Goal: Transaction & Acquisition: Download file/media

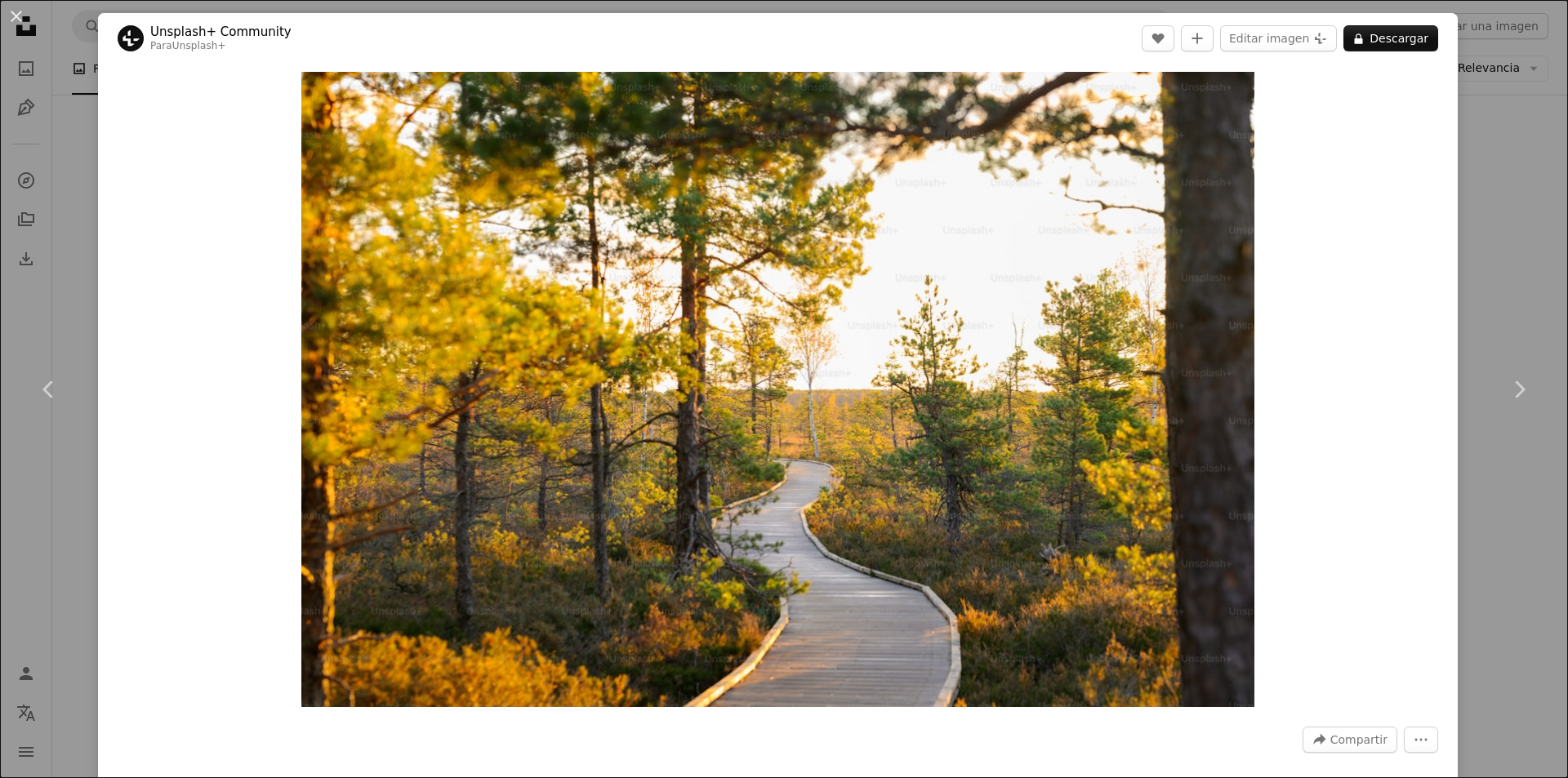
scroll to position [25696, 0]
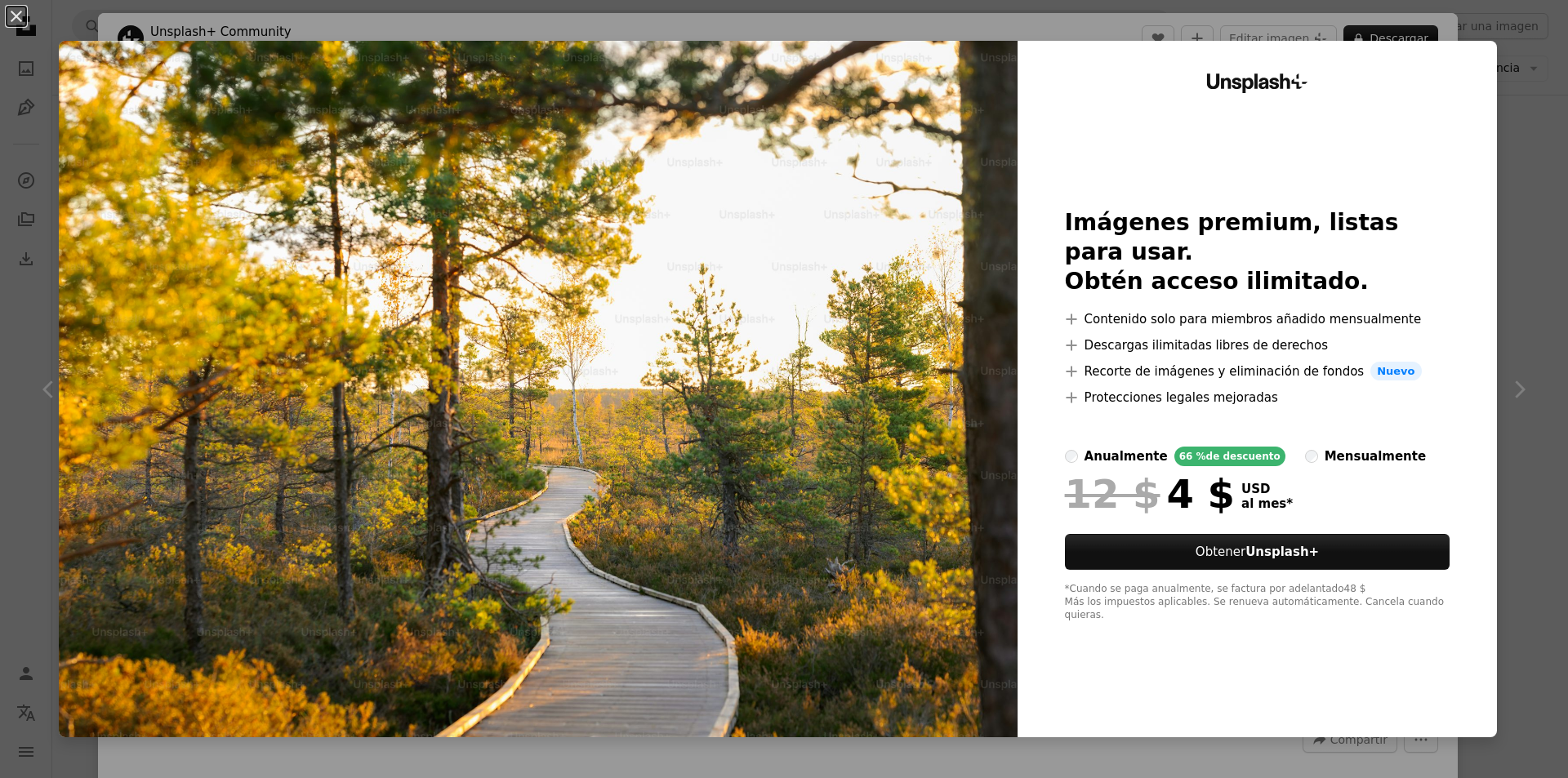
click at [415, 312] on img at bounding box center [538, 389] width 959 height 696
click at [1160, 211] on div "Unsplash+ Imágenes premium, listas para usar. Obtén acceso ilimitado. A plus si…" at bounding box center [1257, 389] width 479 height 696
click at [14, 13] on button "An X shape" at bounding box center [16, 16] width 20 height 20
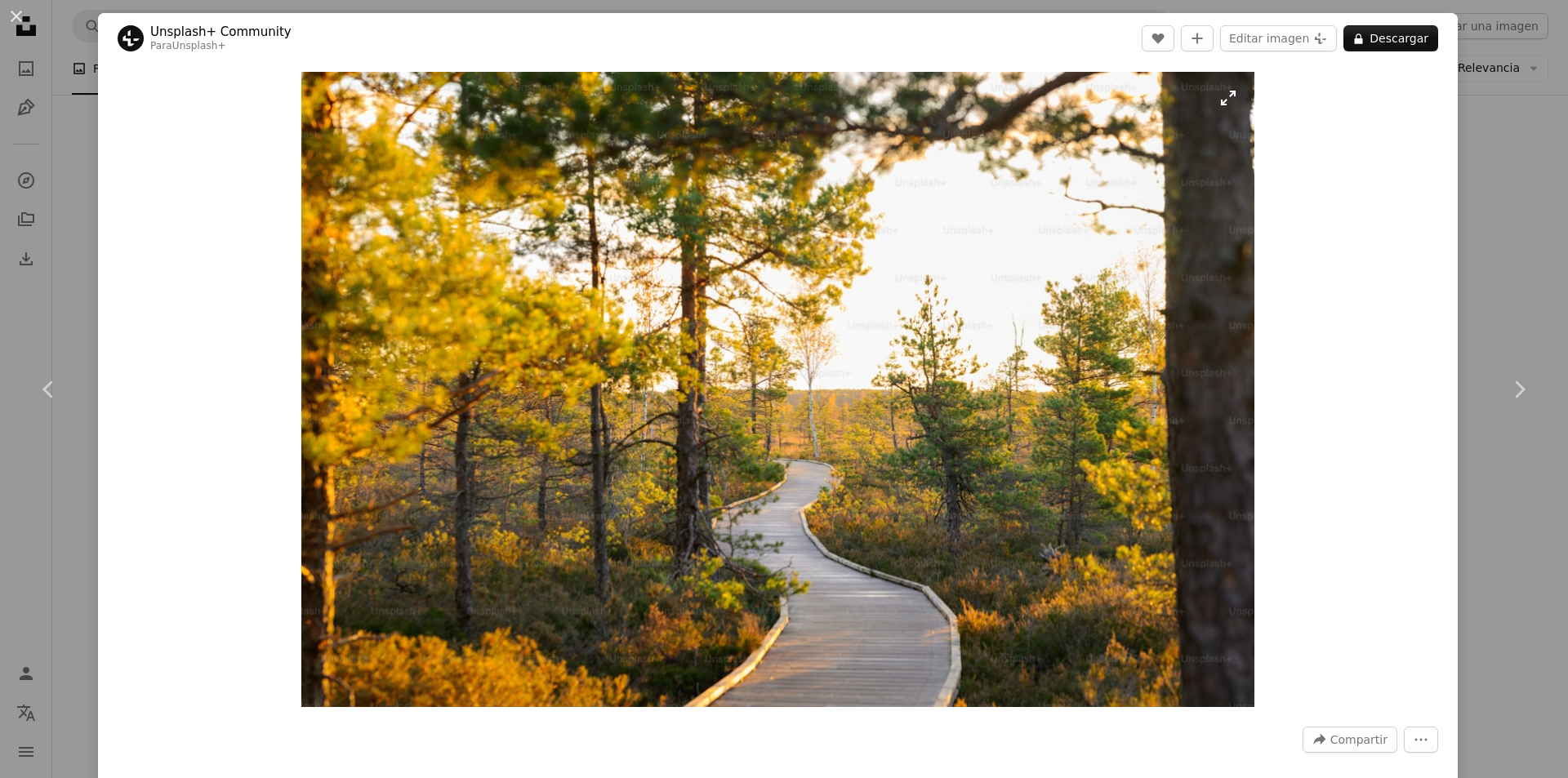
scroll to position [82, 0]
